Goal: Transaction & Acquisition: Purchase product/service

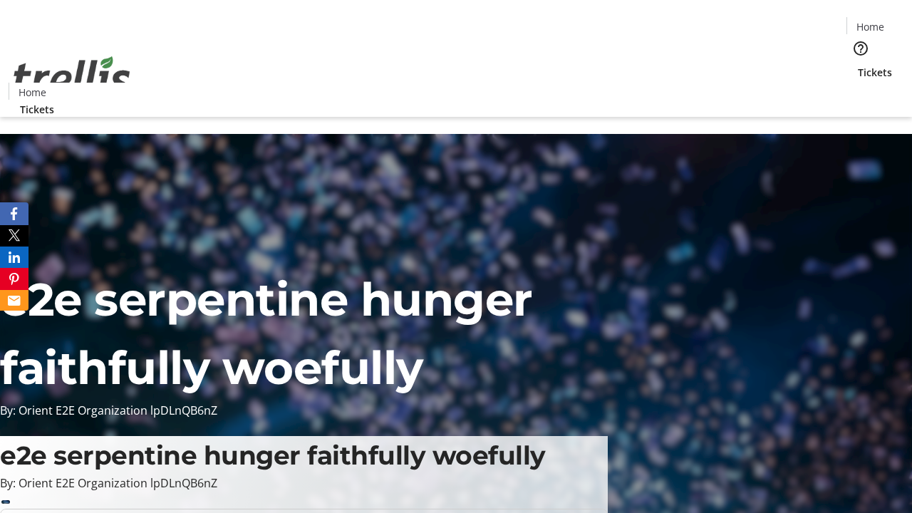
click at [858, 65] on span "Tickets" at bounding box center [875, 72] width 34 height 15
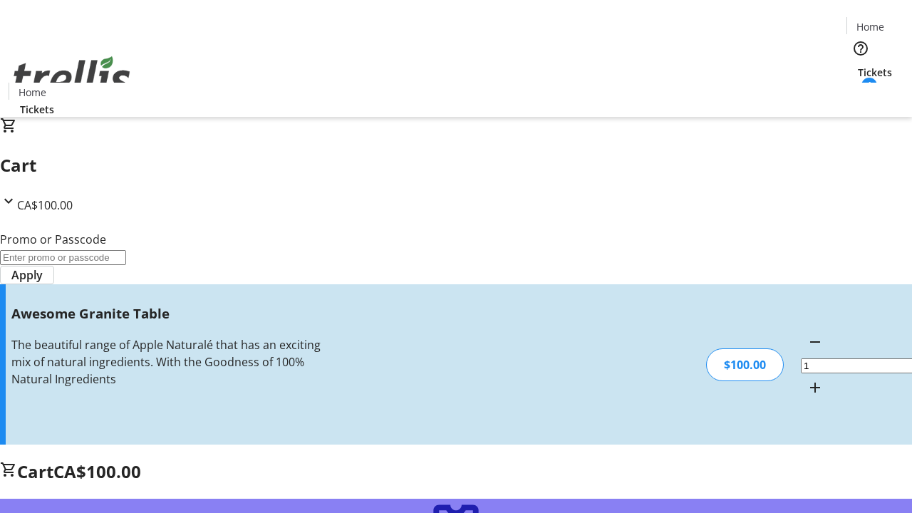
type input "FREE"
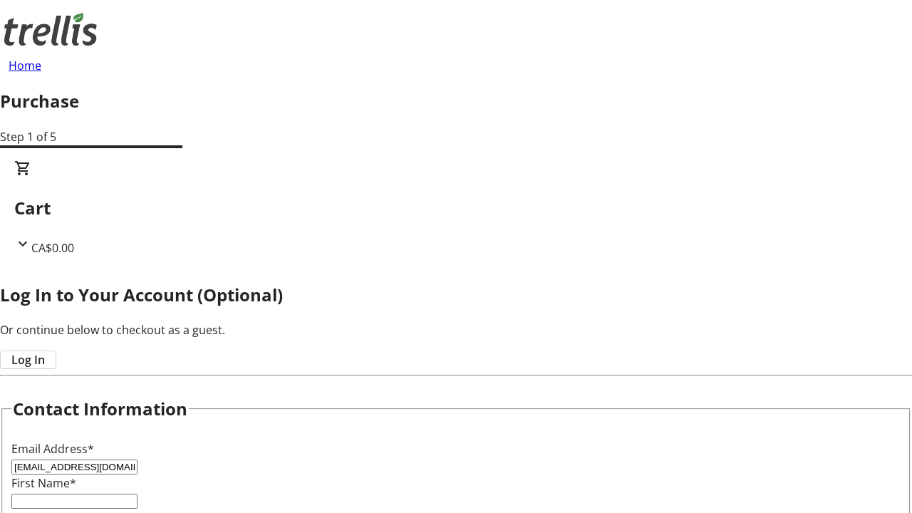
type input "[EMAIL_ADDRESS][DOMAIN_NAME]"
type input "[PERSON_NAME]"
